Goal: Task Accomplishment & Management: Use online tool/utility

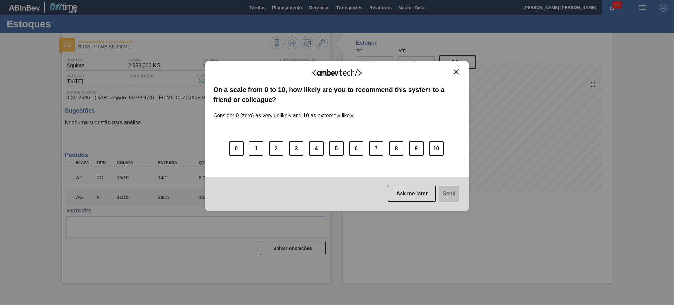
click at [457, 70] on img "Close" at bounding box center [456, 71] width 5 height 5
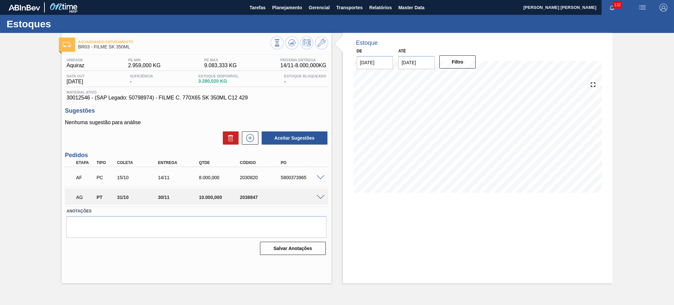
click at [319, 197] on span at bounding box center [321, 197] width 8 height 5
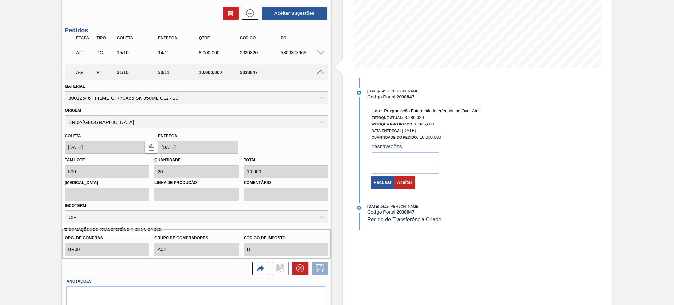
scroll to position [132, 0]
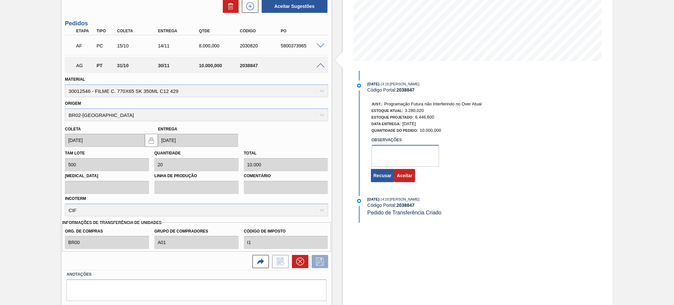
click at [398, 161] on textarea at bounding box center [406, 156] width 68 height 22
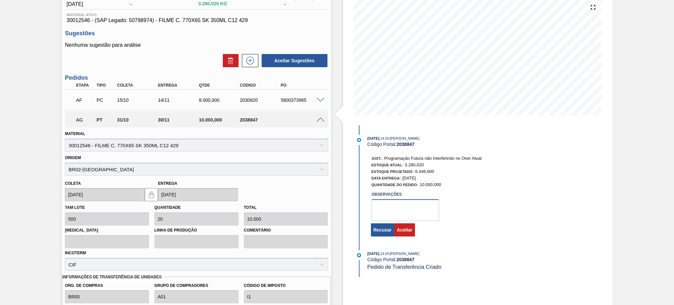
scroll to position [88, 0]
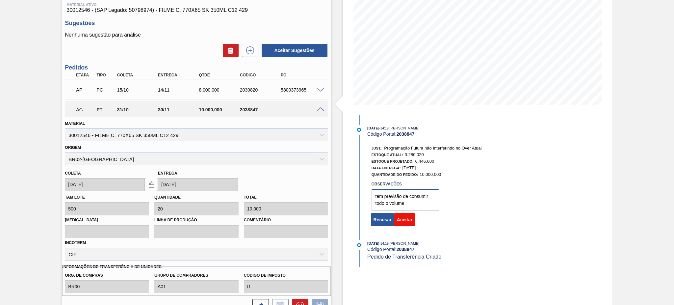
type textarea "tem previsão de consumir todo o volume"
click at [409, 223] on button "Aceitar" at bounding box center [404, 219] width 21 height 13
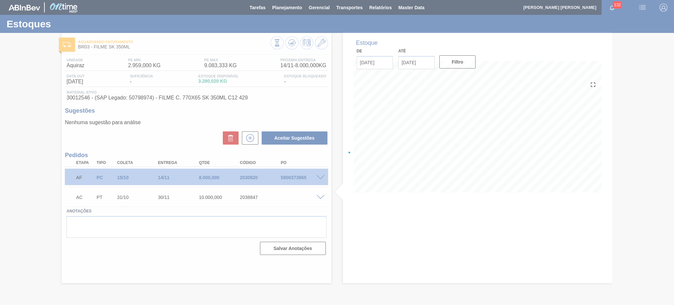
scroll to position [0, 0]
